Goal: Register for event/course

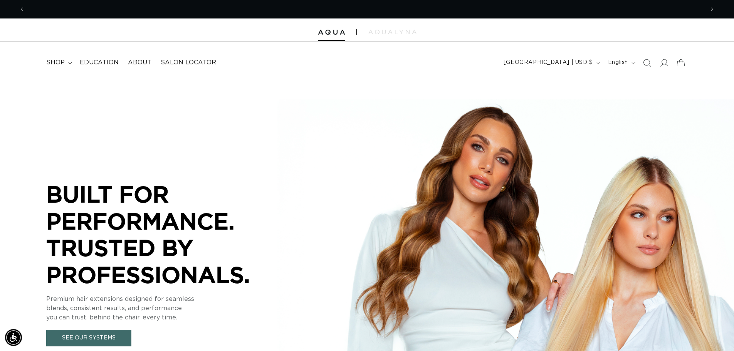
scroll to position [0, 679]
click at [105, 64] on span "Education" at bounding box center [99, 63] width 39 height 8
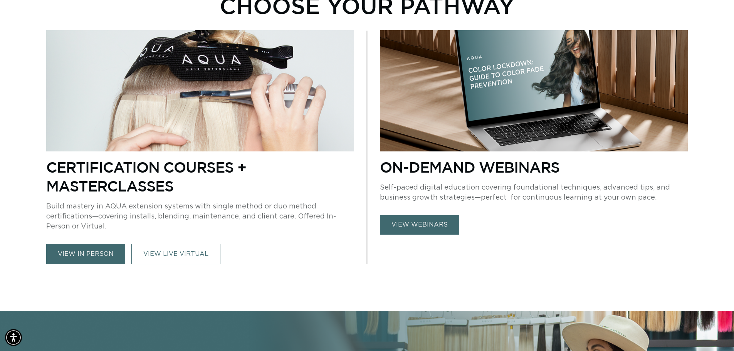
scroll to position [0, 679]
click at [80, 256] on link "view in person" at bounding box center [85, 254] width 79 height 20
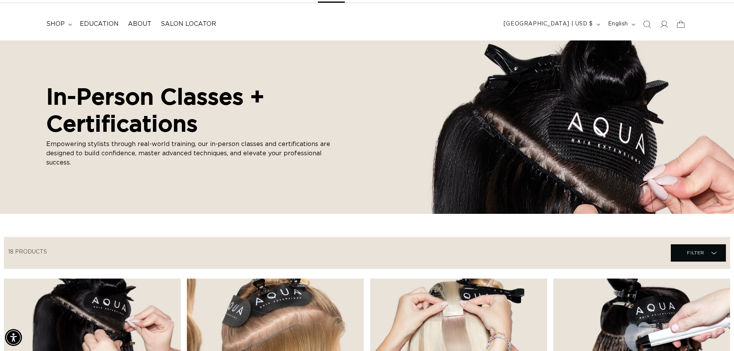
scroll to position [0, 1358]
